Goal: Navigation & Orientation: Find specific page/section

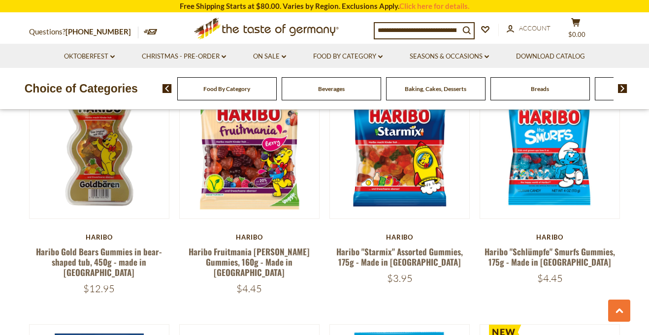
scroll to position [1536, 0]
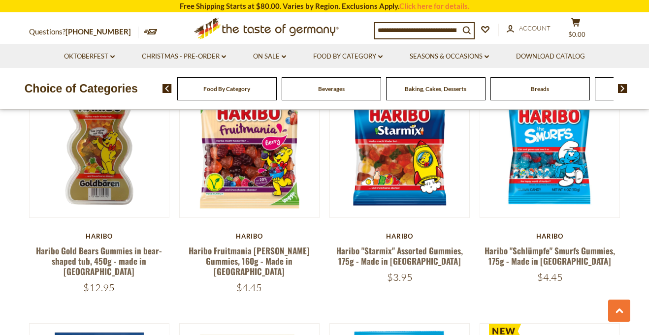
click at [620, 91] on img at bounding box center [622, 88] width 9 height 9
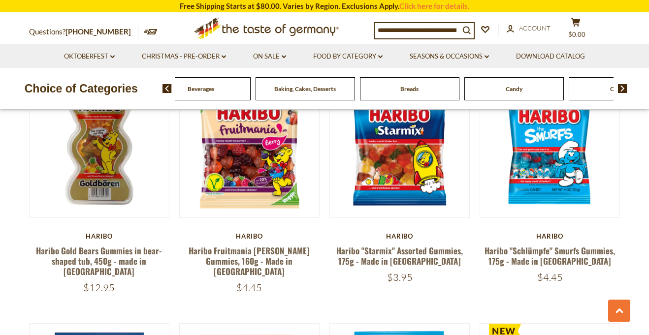
click at [620, 91] on img at bounding box center [622, 88] width 9 height 9
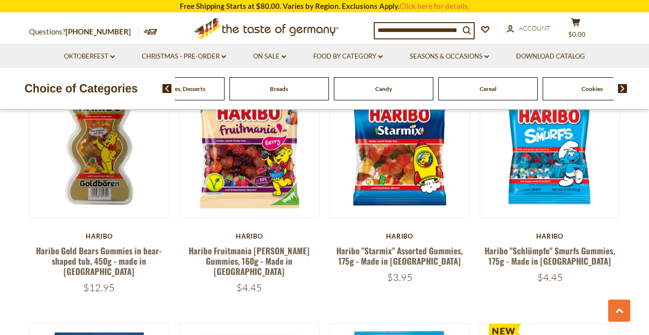
click at [387, 86] on span "Candy" at bounding box center [383, 88] width 17 height 7
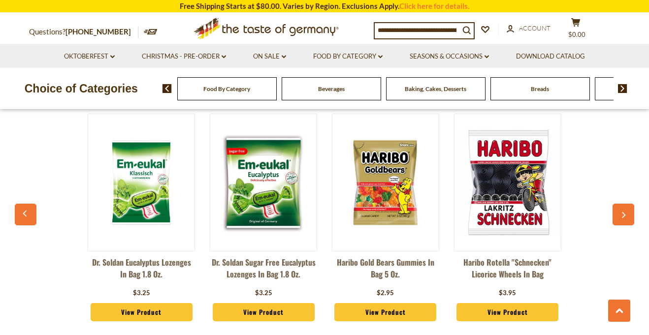
scroll to position [2655, 0]
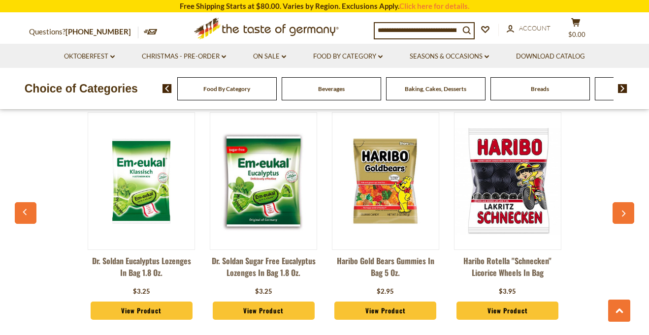
click at [621, 85] on img at bounding box center [622, 88] width 9 height 9
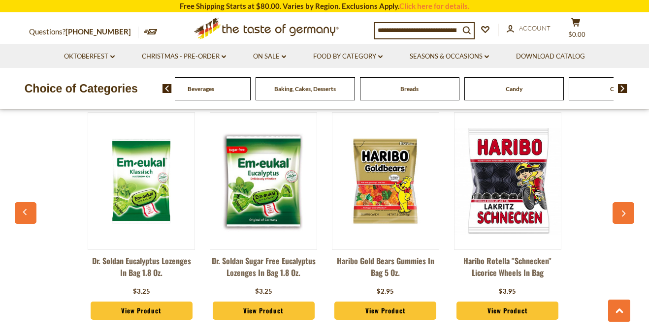
click at [621, 85] on img at bounding box center [622, 88] width 9 height 9
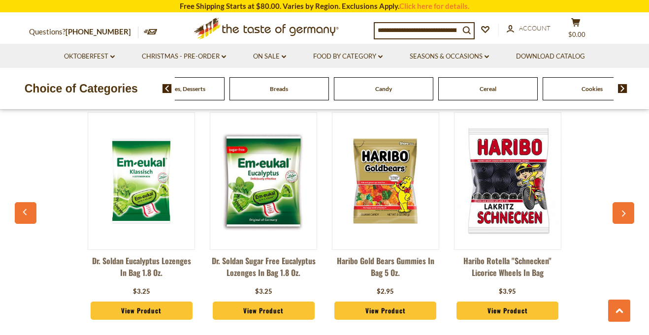
click at [621, 85] on img at bounding box center [622, 88] width 9 height 9
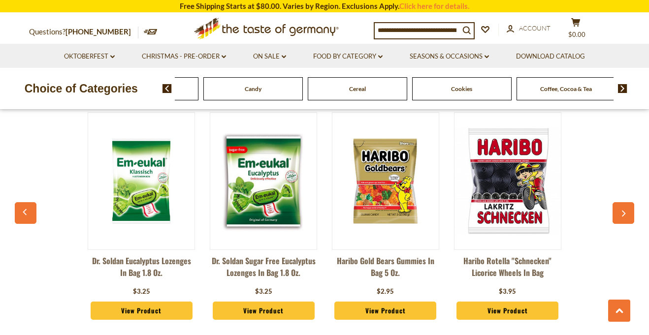
click at [359, 87] on span "Cereal" at bounding box center [357, 88] width 17 height 7
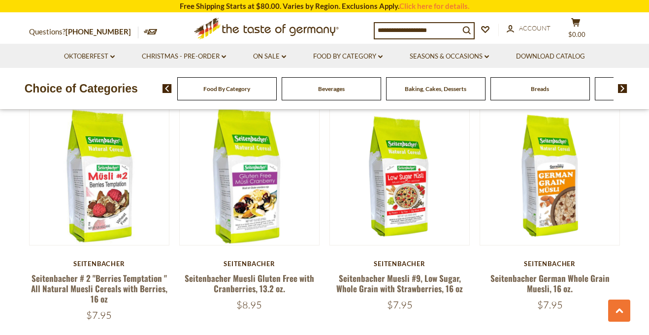
scroll to position [933, 0]
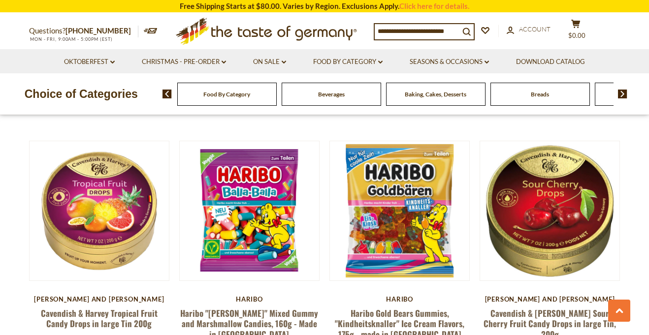
scroll to position [3172, 0]
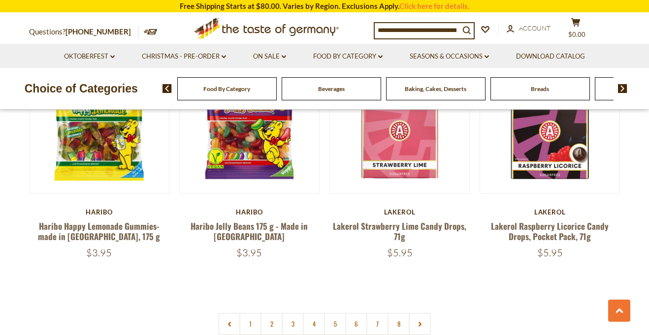
scroll to position [2299, 0]
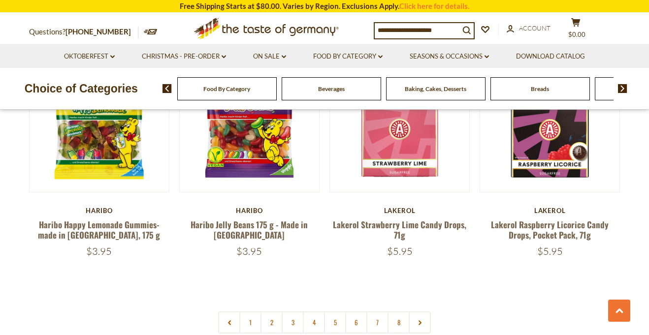
click at [323, 92] on span "Beverages" at bounding box center [331, 88] width 27 height 7
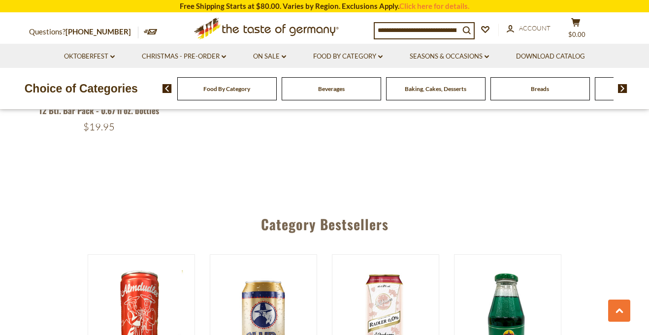
scroll to position [2106, 0]
